Goal: Task Accomplishment & Management: Use online tool/utility

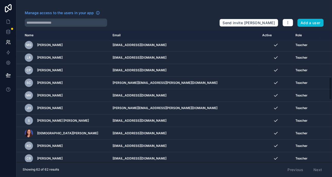
scroll to position [286, 0]
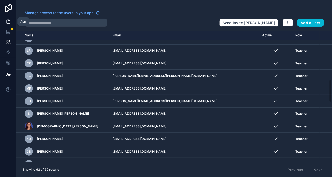
click at [10, 20] on icon at bounding box center [8, 21] width 5 height 5
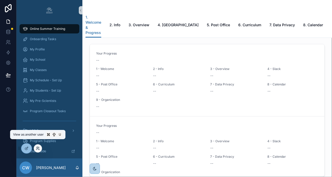
click at [37, 148] on icon at bounding box center [38, 148] width 4 height 4
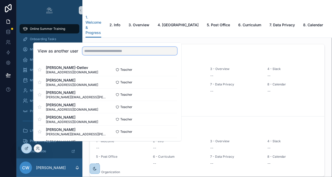
click at [94, 55] on input "text" at bounding box center [129, 51] width 95 height 8
type input "*"
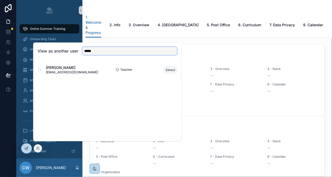
type input "*****"
click at [170, 72] on button "Select" at bounding box center [170, 69] width 13 height 7
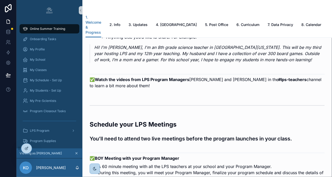
scroll to position [826, 0]
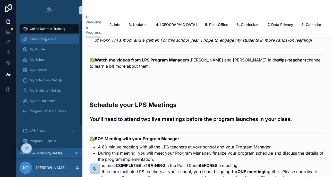
click at [57, 41] on div "Onboarding Tasks" at bounding box center [50, 39] width 54 height 8
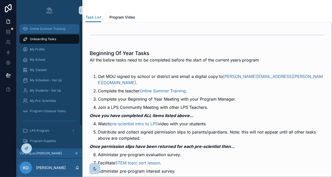
click at [70, 31] on div "Online Summer Training" at bounding box center [50, 29] width 54 height 8
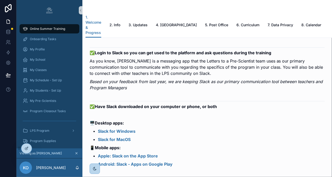
scroll to position [457, 0]
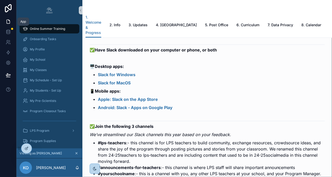
click at [10, 18] on link at bounding box center [8, 21] width 16 height 10
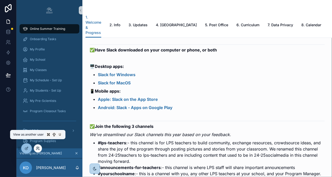
click at [37, 149] on icon at bounding box center [38, 148] width 4 height 4
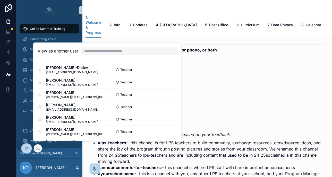
click at [93, 58] on div "View as another user" at bounding box center [107, 51] width 148 height 17
click at [92, 55] on input "text" at bounding box center [129, 51] width 95 height 8
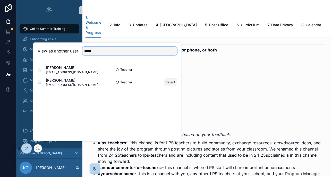
type input "*****"
click at [171, 86] on button "Select" at bounding box center [170, 81] width 13 height 7
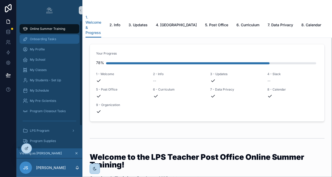
click at [62, 40] on div "Onboarding Tasks" at bounding box center [50, 39] width 54 height 8
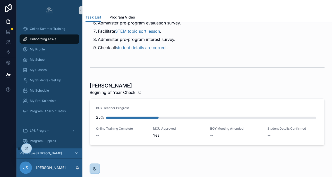
scroll to position [134, 0]
